Goal: Transaction & Acquisition: Purchase product/service

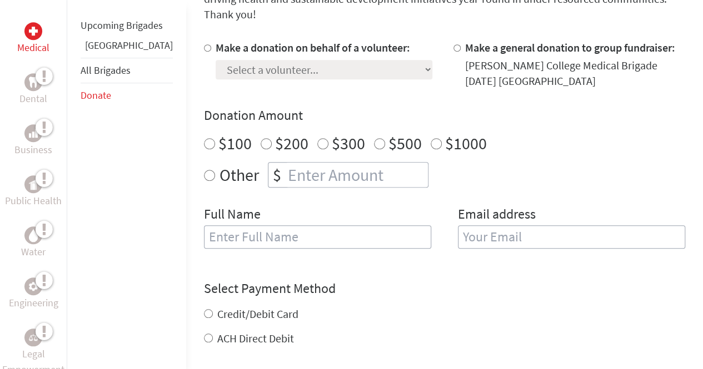
scroll to position [335, 0]
click at [204, 44] on input "Make a donation on behalf of a volunteer:" at bounding box center [207, 47] width 7 height 7
radio input "true"
click at [259, 59] on select "Select a volunteer... [PERSON_NAME] De La [PERSON_NAME] Ama [PERSON_NAME] [PERS…" at bounding box center [323, 68] width 217 height 19
select select "F374456B-967A-11F0-9E6E-42010A400005"
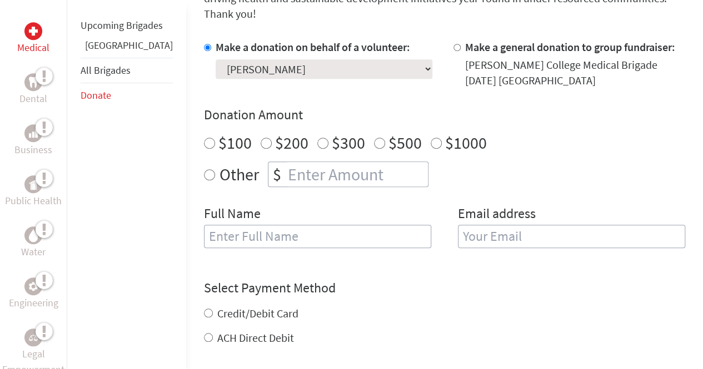
click at [215, 59] on select "Select a volunteer... [PERSON_NAME] De La [PERSON_NAME] Ama [PERSON_NAME] [PERS…" at bounding box center [323, 68] width 217 height 19
radio input "true"
click at [299, 162] on input "number" at bounding box center [356, 174] width 142 height 24
type input "250"
click at [313, 205] on div "Full Name" at bounding box center [317, 233] width 227 height 57
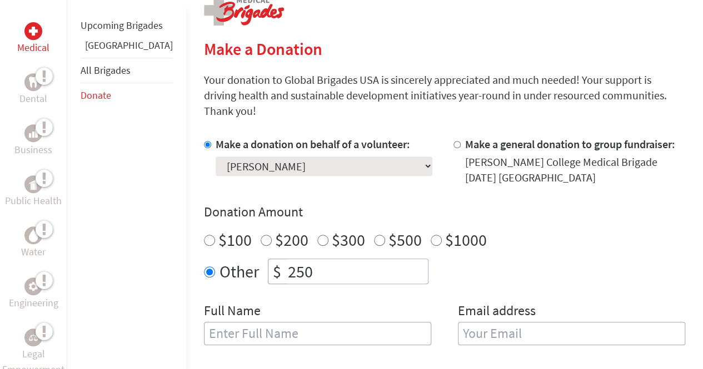
scroll to position [239, 0]
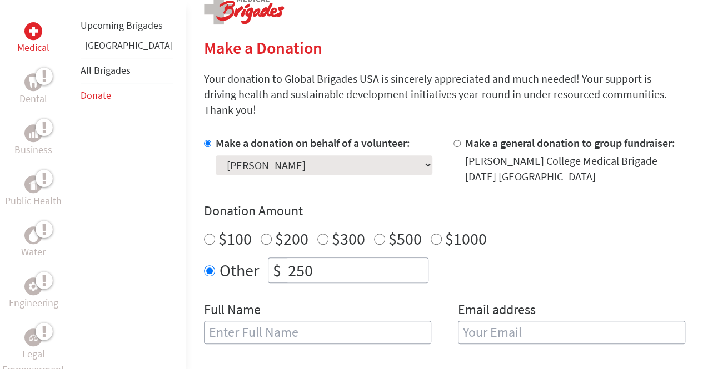
click at [453, 140] on input "Make a general donation to group fundraiser:" at bounding box center [456, 143] width 7 height 7
radio input "true"
click at [204, 140] on input "Make a donation on behalf of a volunteer:" at bounding box center [207, 143] width 7 height 7
radio input "true"
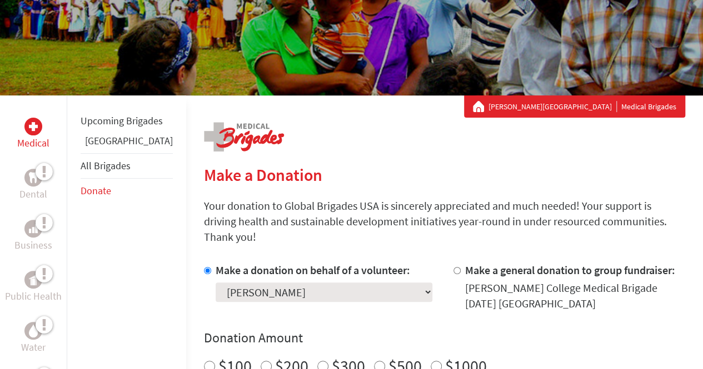
scroll to position [111, 0]
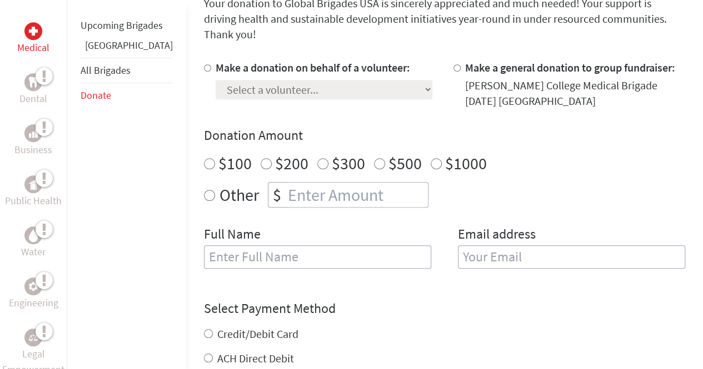
scroll to position [327, 0]
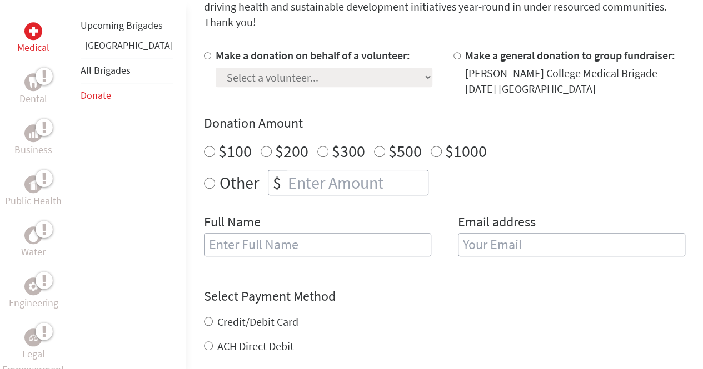
click at [204, 48] on div at bounding box center [210, 72] width 12 height 49
click at [204, 52] on input "Make a donation on behalf of a volunteer:" at bounding box center [207, 55] width 7 height 7
radio input "true"
click at [215, 68] on select "Select a volunteer... [PERSON_NAME] De La [PERSON_NAME] Ama [PERSON_NAME] [PERS…" at bounding box center [323, 77] width 217 height 19
select select "F374456B-967A-11F0-9E6E-42010A400005"
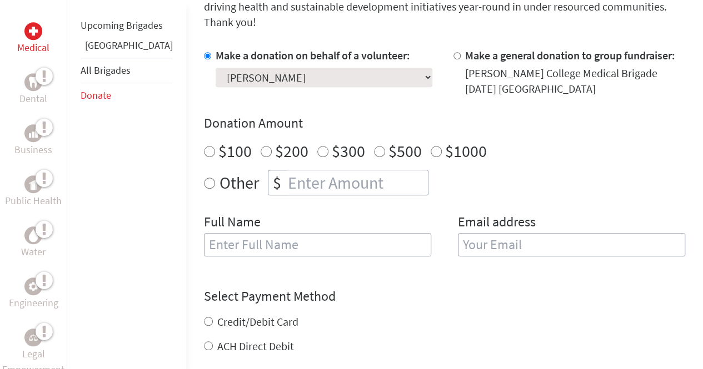
click at [215, 68] on select "Select a volunteer... [PERSON_NAME] De La [PERSON_NAME] Ama [PERSON_NAME] [PERS…" at bounding box center [323, 77] width 217 height 19
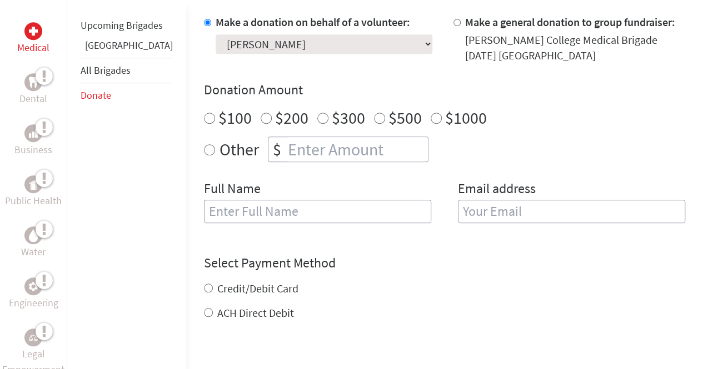
radio input "true"
click at [335, 143] on input "number" at bounding box center [356, 149] width 142 height 24
type input "250"
click at [328, 200] on input "text" at bounding box center [317, 211] width 227 height 23
type input "[PERSON_NAME]"
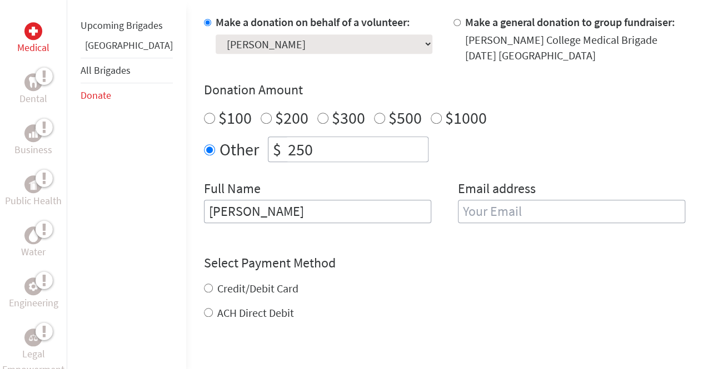
click at [484, 200] on input "email" at bounding box center [571, 211] width 227 height 23
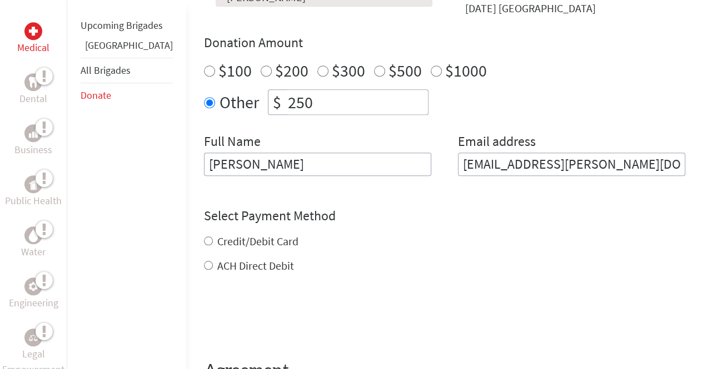
scroll to position [407, 0]
type input "[EMAIL_ADDRESS][PERSON_NAME][DOMAIN_NAME]"
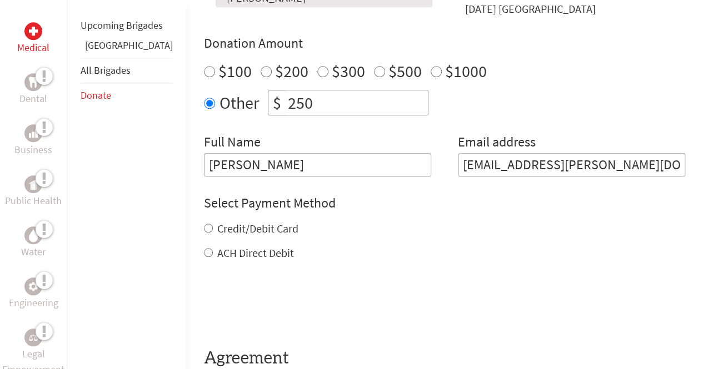
click at [204, 230] on div "Credit/Debit Card ACH Direct Debit" at bounding box center [444, 241] width 481 height 40
click at [204, 224] on input "Credit/Debit Card" at bounding box center [208, 228] width 9 height 9
radio input "true"
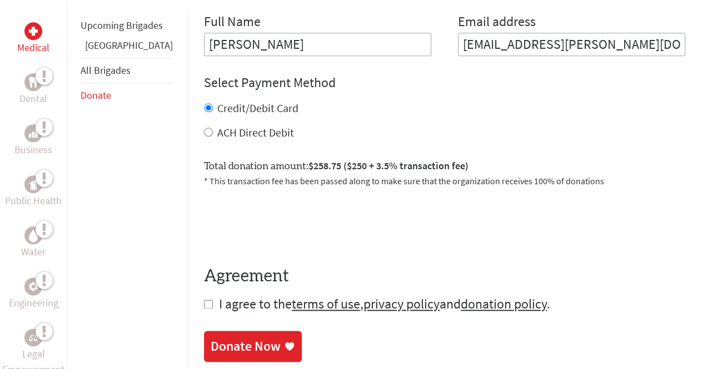
scroll to position [527, 0]
click at [204, 300] on input "checkbox" at bounding box center [208, 304] width 9 height 9
checkbox input "true"
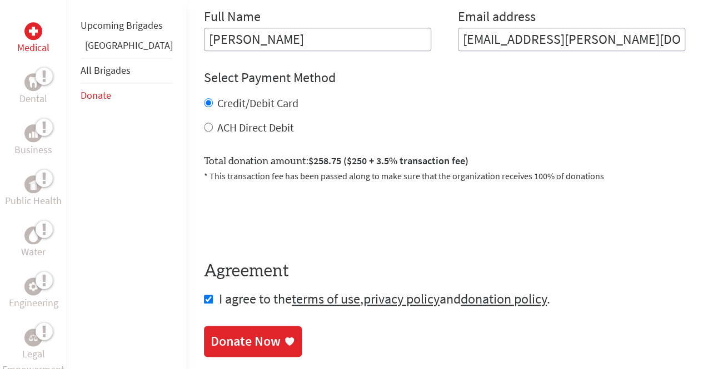
scroll to position [533, 0]
click at [207, 327] on link "Donate Now" at bounding box center [253, 342] width 98 height 31
